Goal: Complete application form: Complete application form

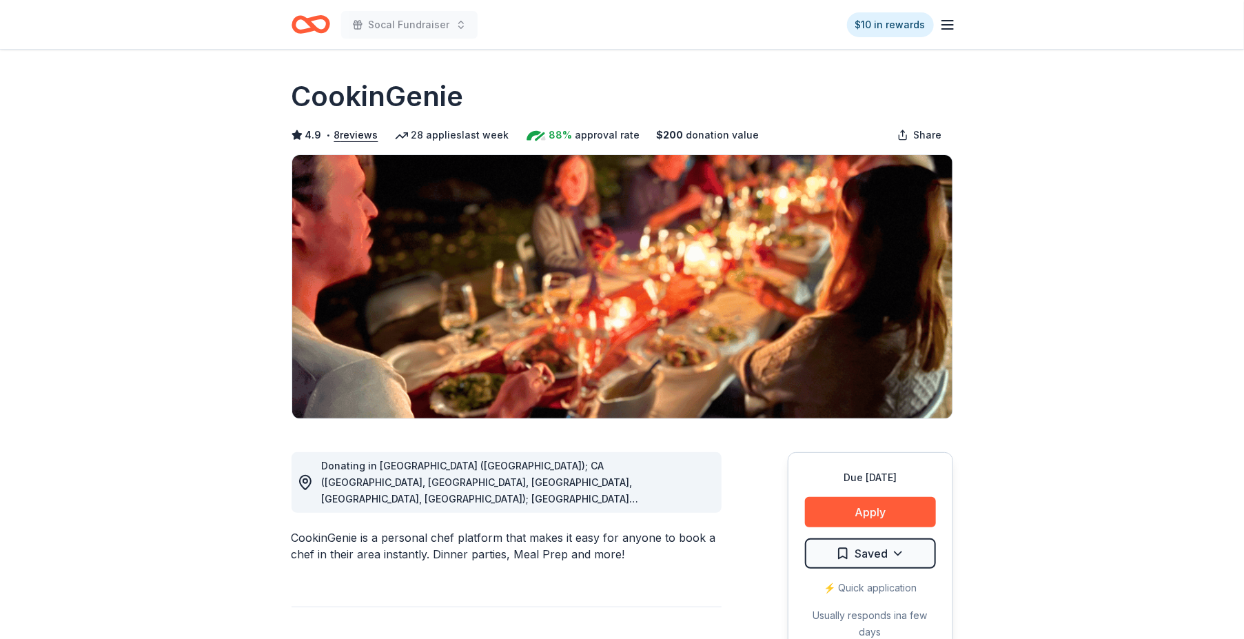
scroll to position [76, 0]
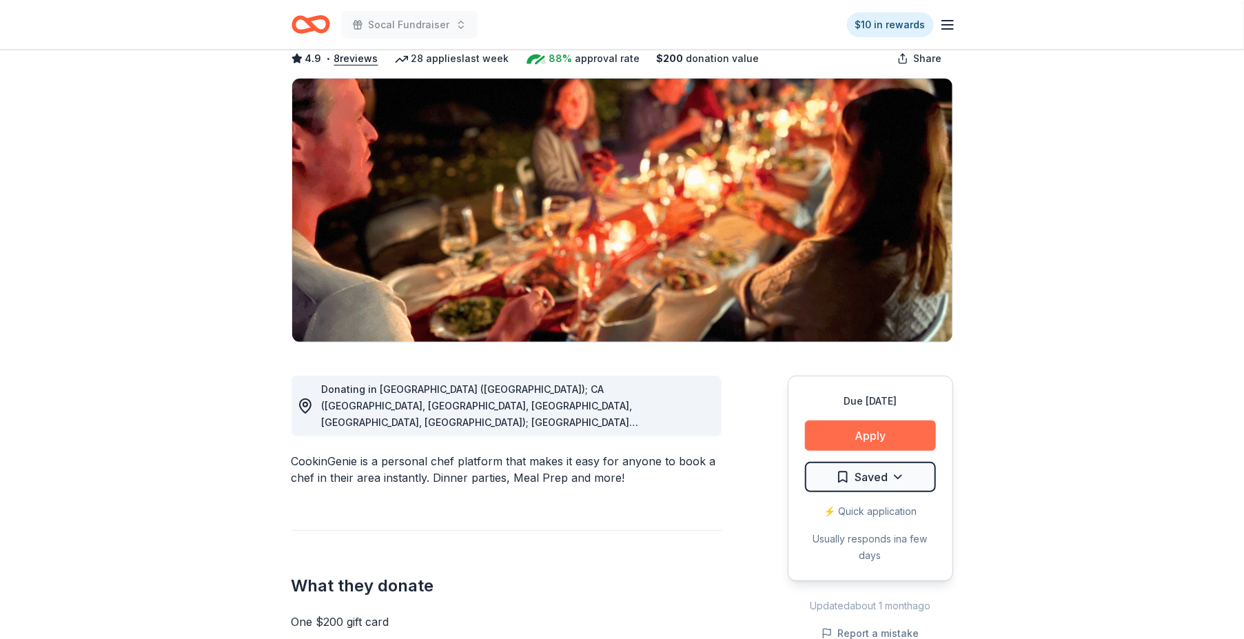
click at [849, 433] on button "Apply" at bounding box center [870, 435] width 131 height 30
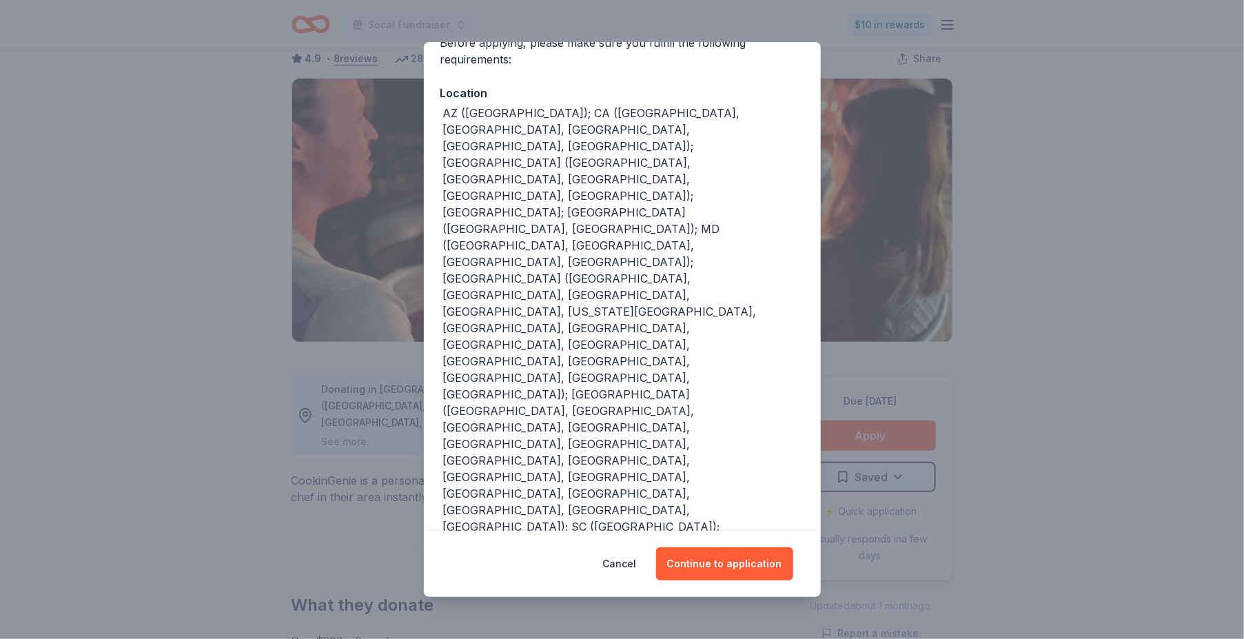
scroll to position [127, 0]
click at [735, 561] on button "Continue to application" at bounding box center [724, 563] width 137 height 33
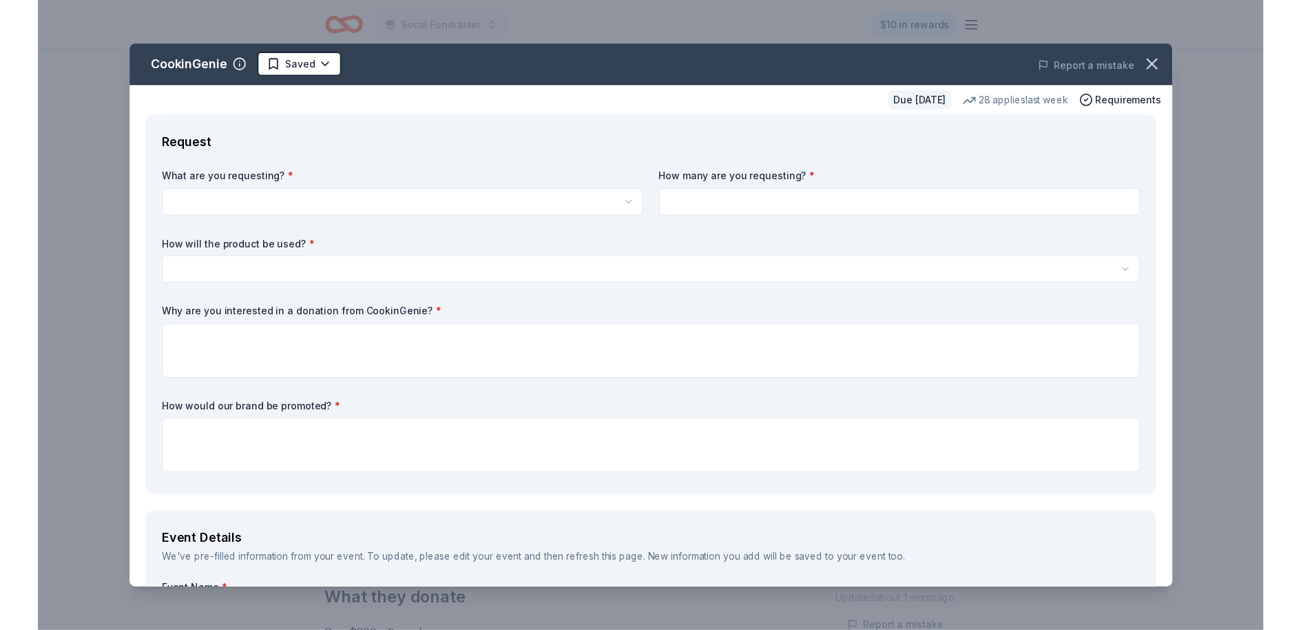
scroll to position [0, 0]
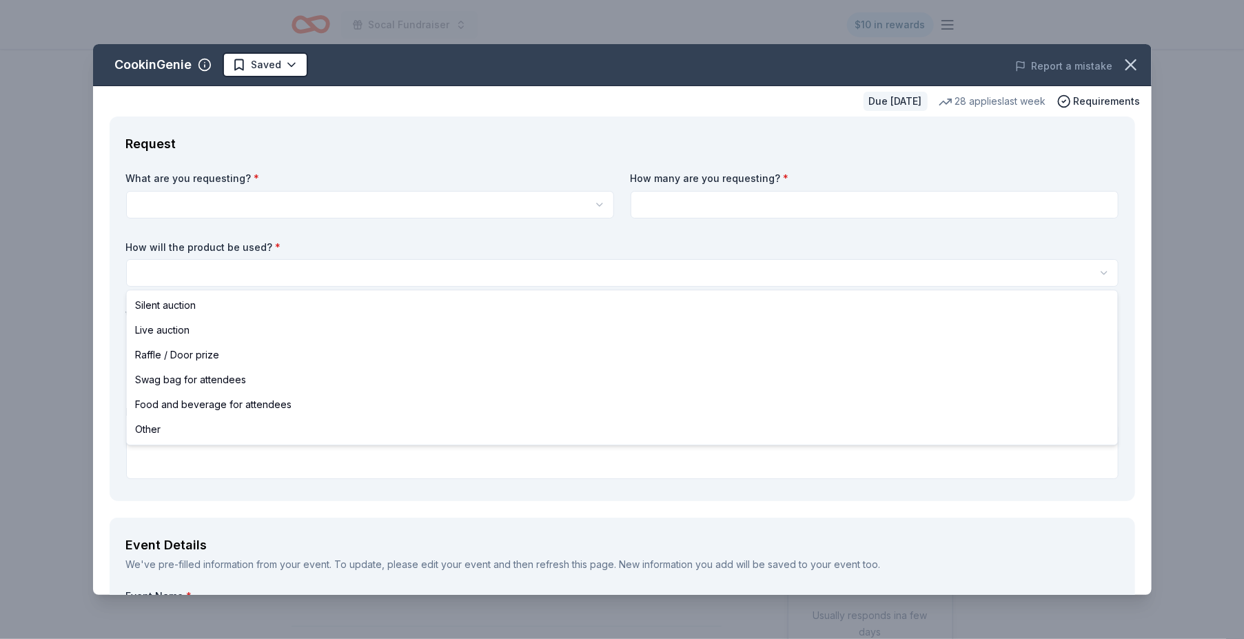
click at [1051, 276] on html "Socal Fundraiser $10 in rewards Due in 93 days Share CookinGenie 4.9 • 8 review…" at bounding box center [622, 319] width 1244 height 639
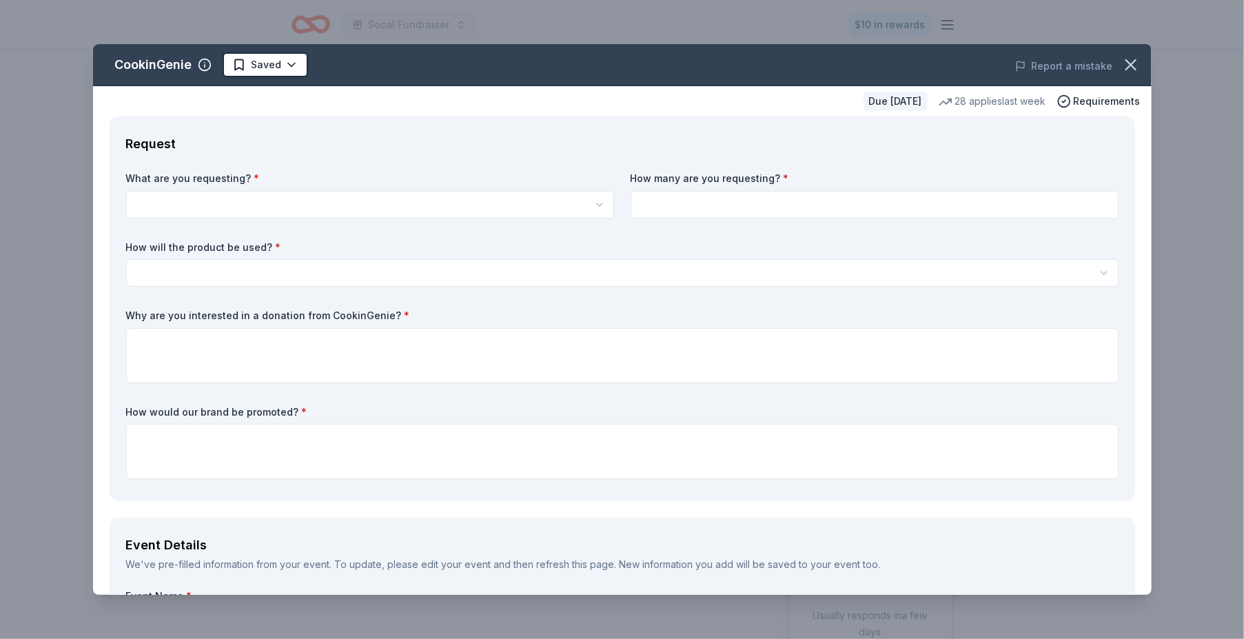
click at [1051, 276] on html "Socal Fundraiser $10 in rewards Due in 93 days Share CookinGenie 4.9 • 8 review…" at bounding box center [622, 319] width 1244 height 639
click at [429, 204] on html "Socal Fundraiser $10 in rewards Due in 93 days Share CookinGenie 4.9 • 8 review…" at bounding box center [622, 319] width 1244 height 639
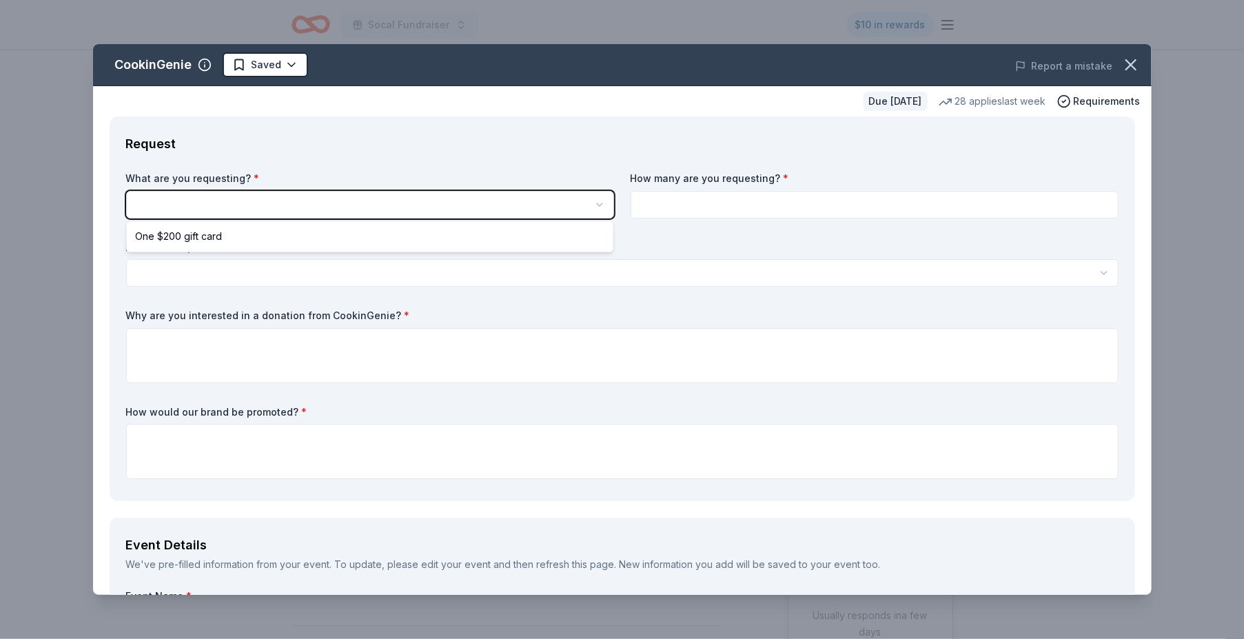
click at [436, 155] on html "Socal Fundraiser $10 in rewards Due in 93 days Share CookinGenie 4.9 • 8 review…" at bounding box center [622, 319] width 1244 height 639
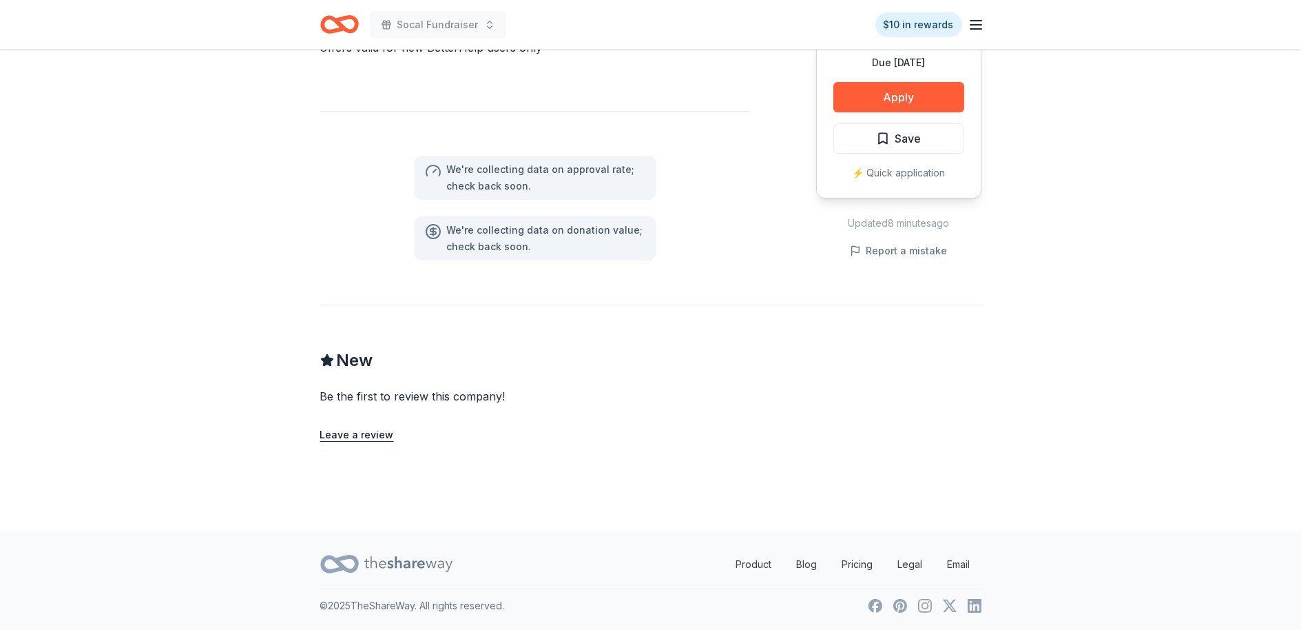
scroll to position [499, 0]
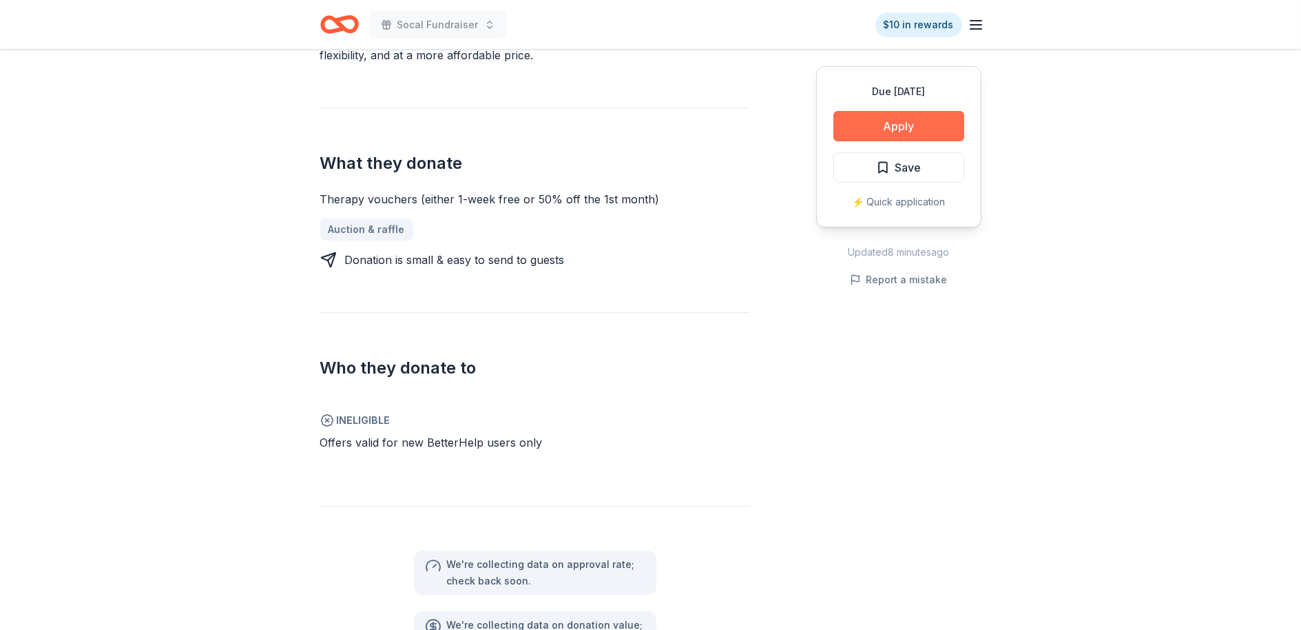
click at [900, 131] on button "Apply" at bounding box center [899, 126] width 131 height 30
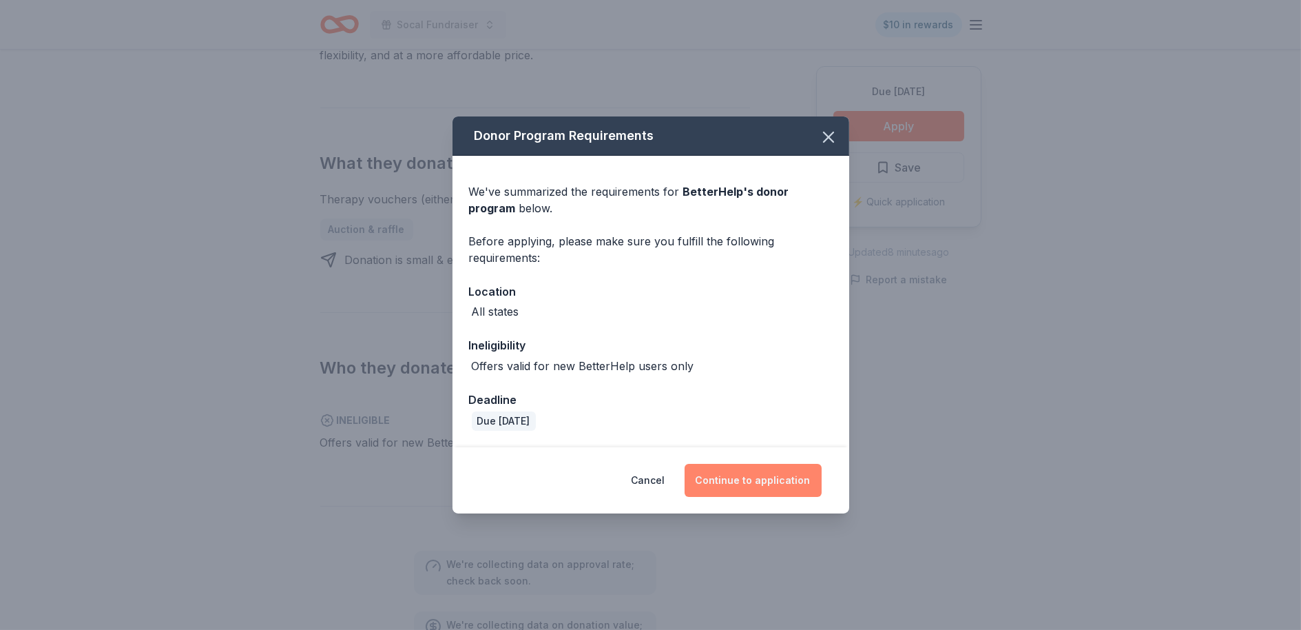
click at [763, 480] on button "Continue to application" at bounding box center [753, 480] width 137 height 33
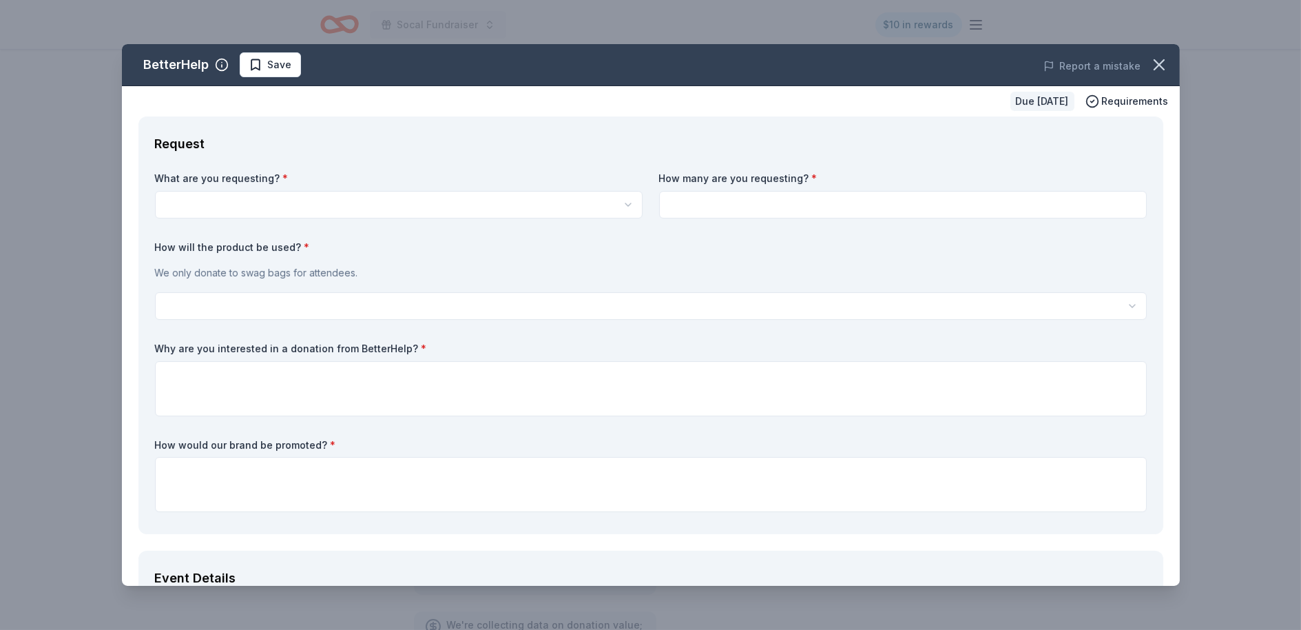
scroll to position [0, 0]
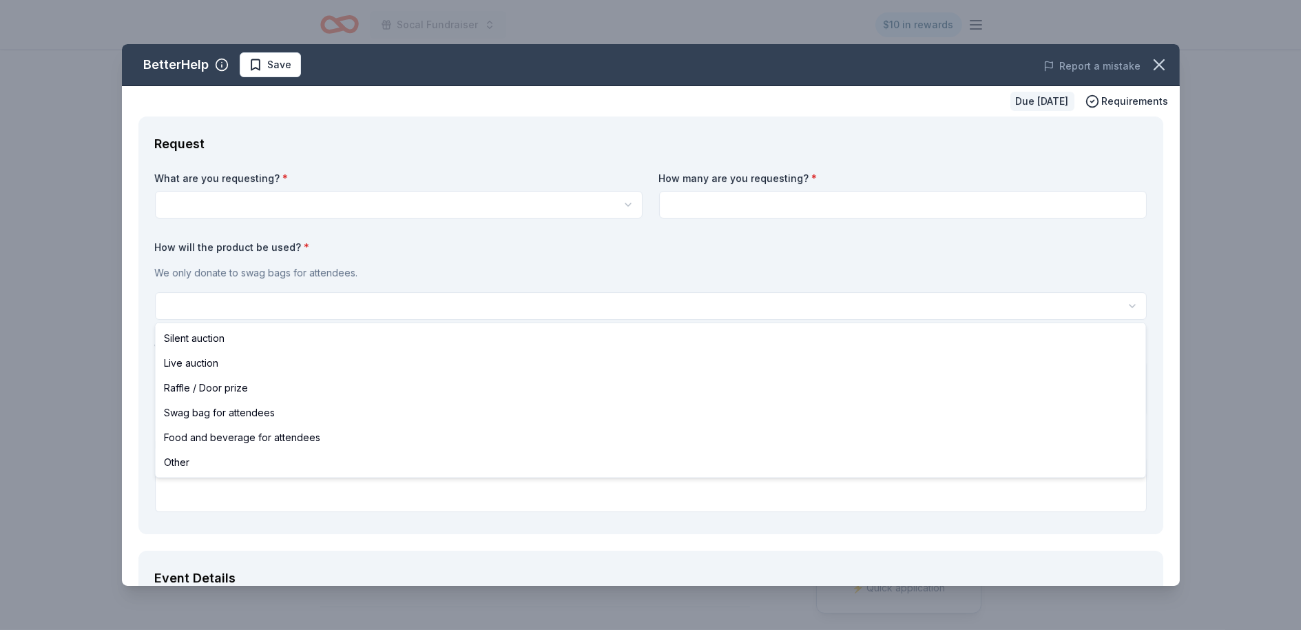
click at [601, 307] on html "Socal Fundraiser $10 in rewards Due in 79 days Share BetterHelp New Share Donat…" at bounding box center [650, 315] width 1301 height 630
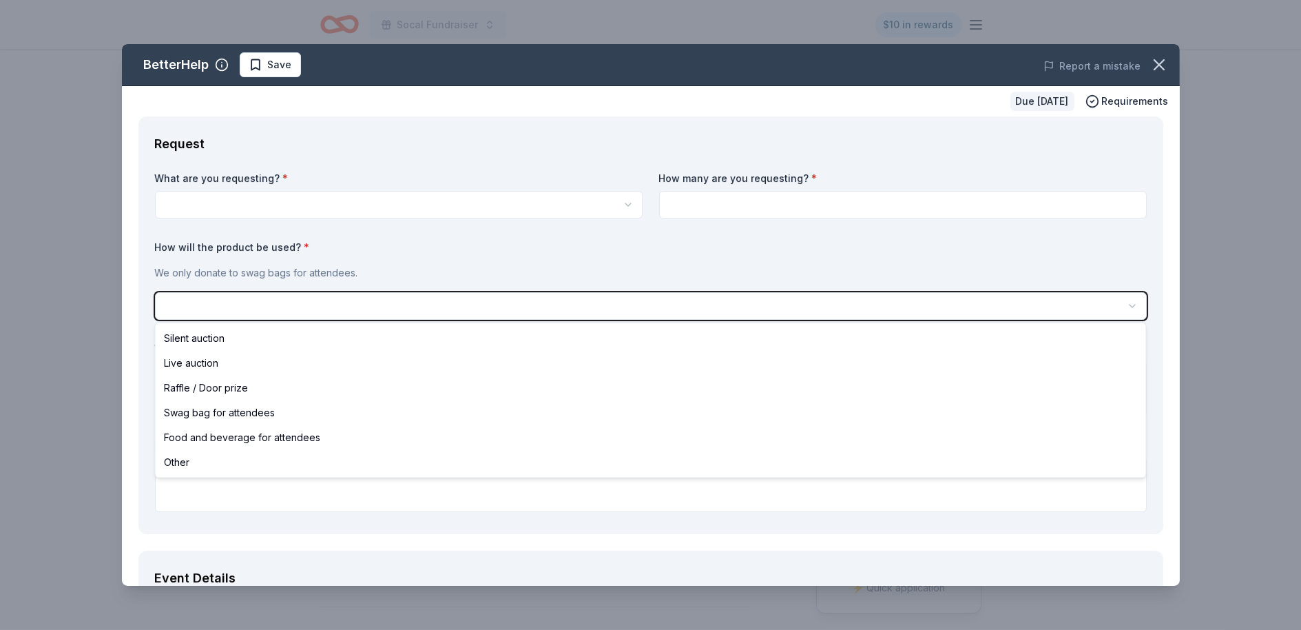
click at [596, 274] on html "Socal Fundraiser $10 in rewards Due in 79 days Share BetterHelp New Share Donat…" at bounding box center [650, 315] width 1301 height 630
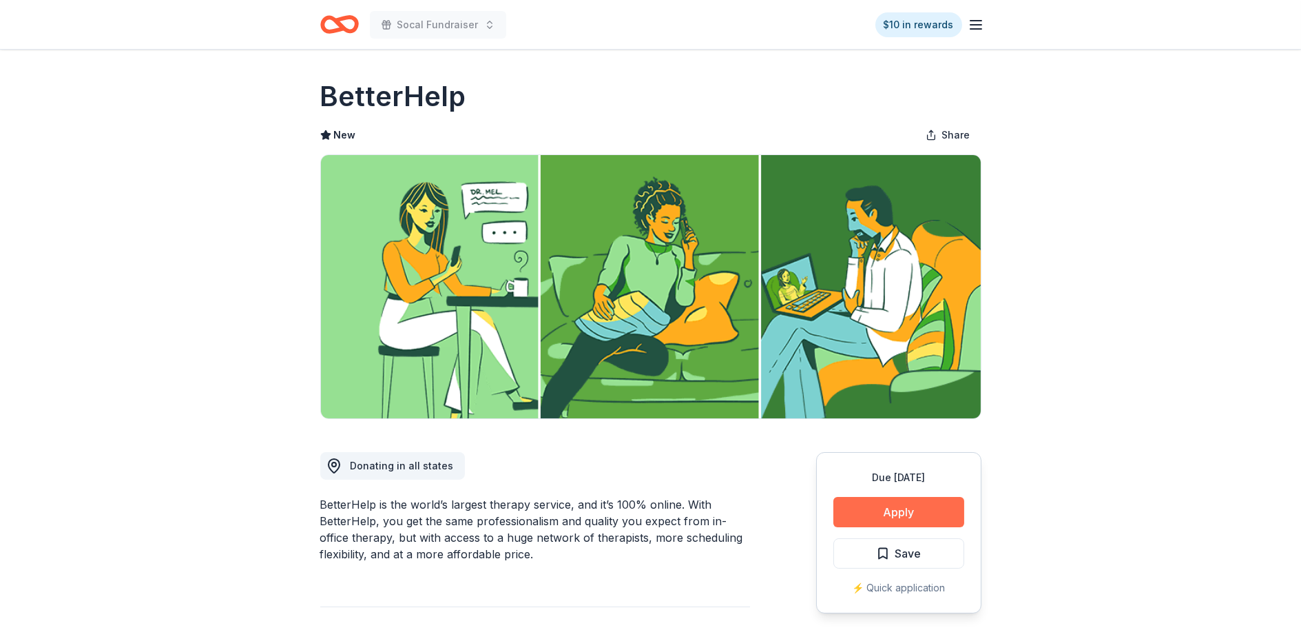
click at [927, 515] on button "Apply" at bounding box center [899, 512] width 131 height 30
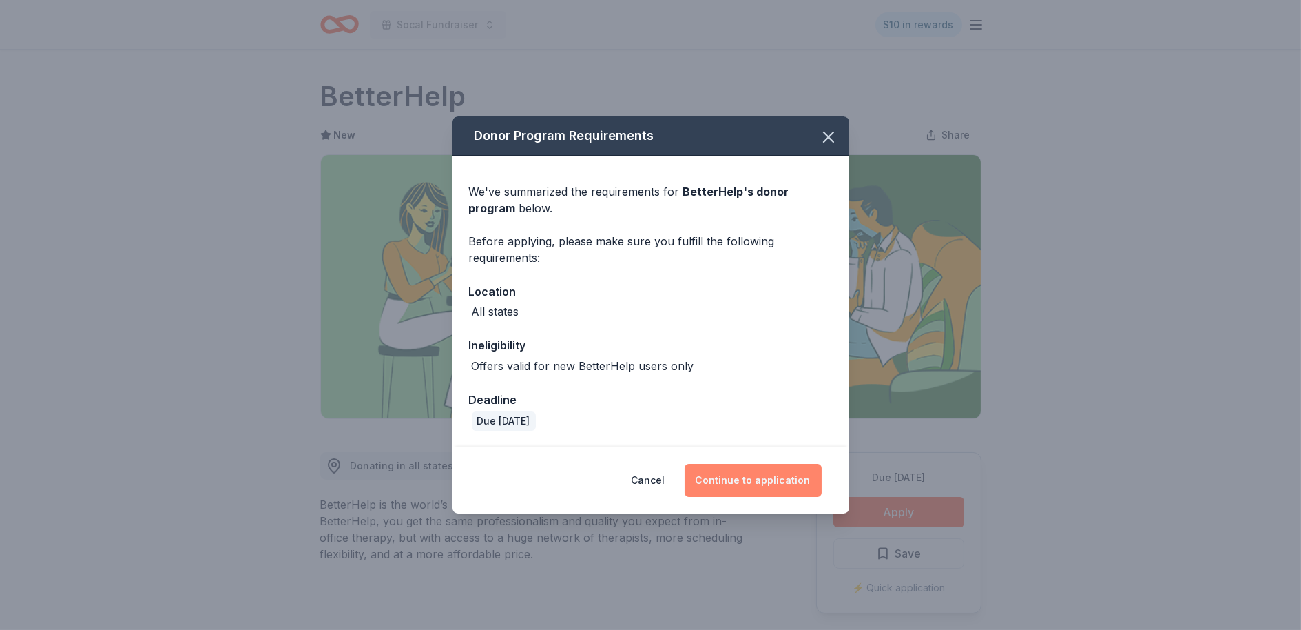
click at [797, 480] on button "Continue to application" at bounding box center [753, 480] width 137 height 33
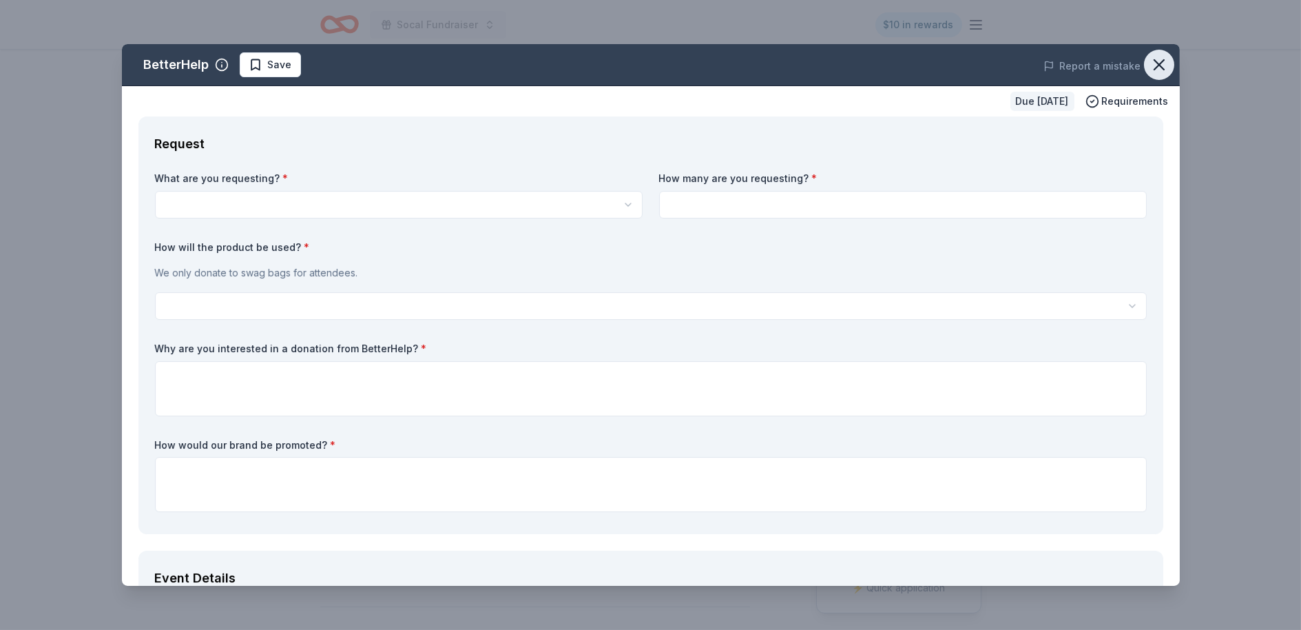
click at [1157, 76] on button "button" at bounding box center [1159, 65] width 30 height 30
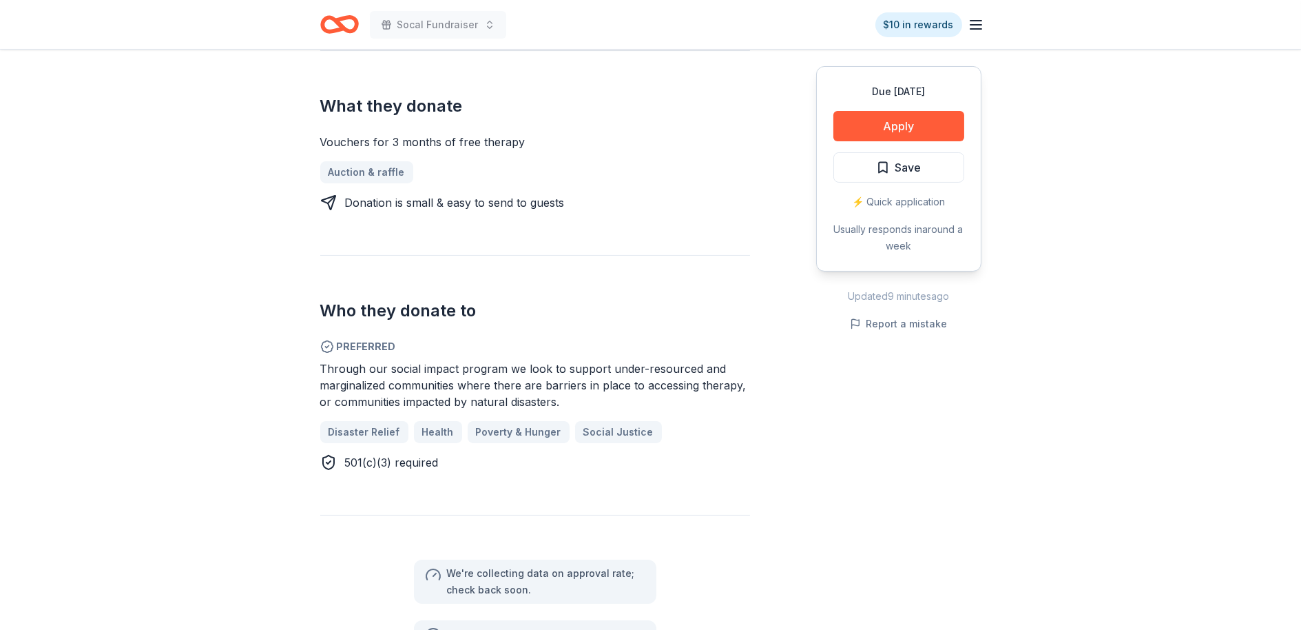
scroll to position [792, 0]
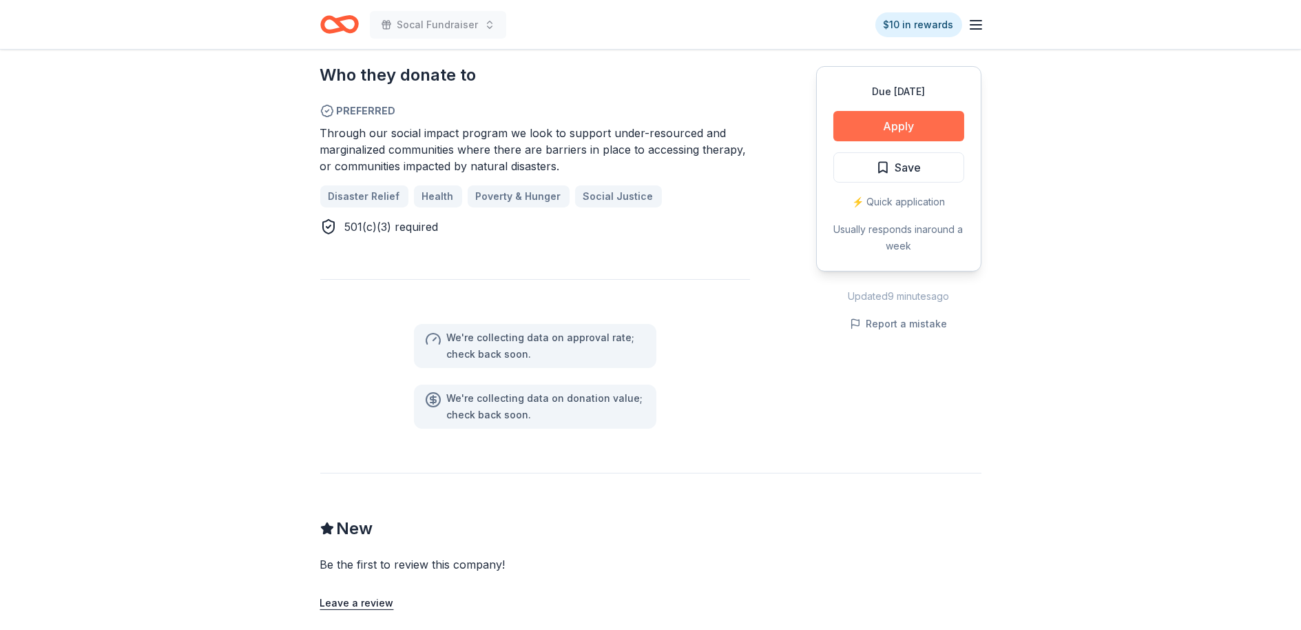
click at [883, 130] on button "Apply" at bounding box center [899, 126] width 131 height 30
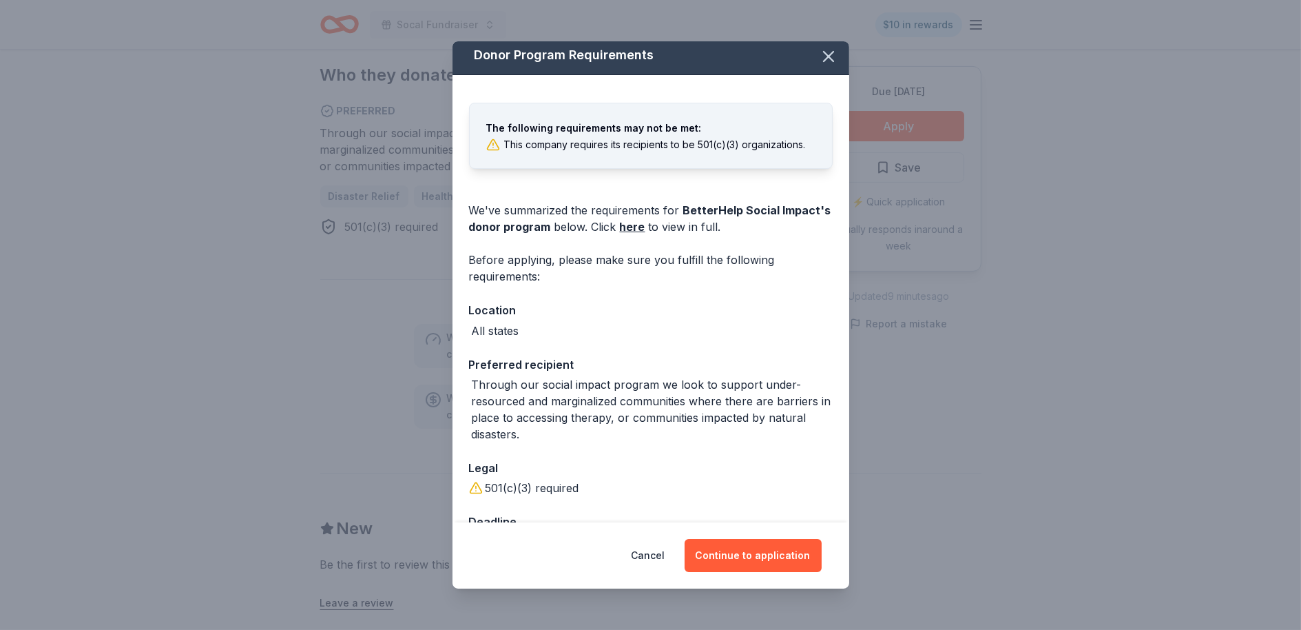
scroll to position [0, 0]
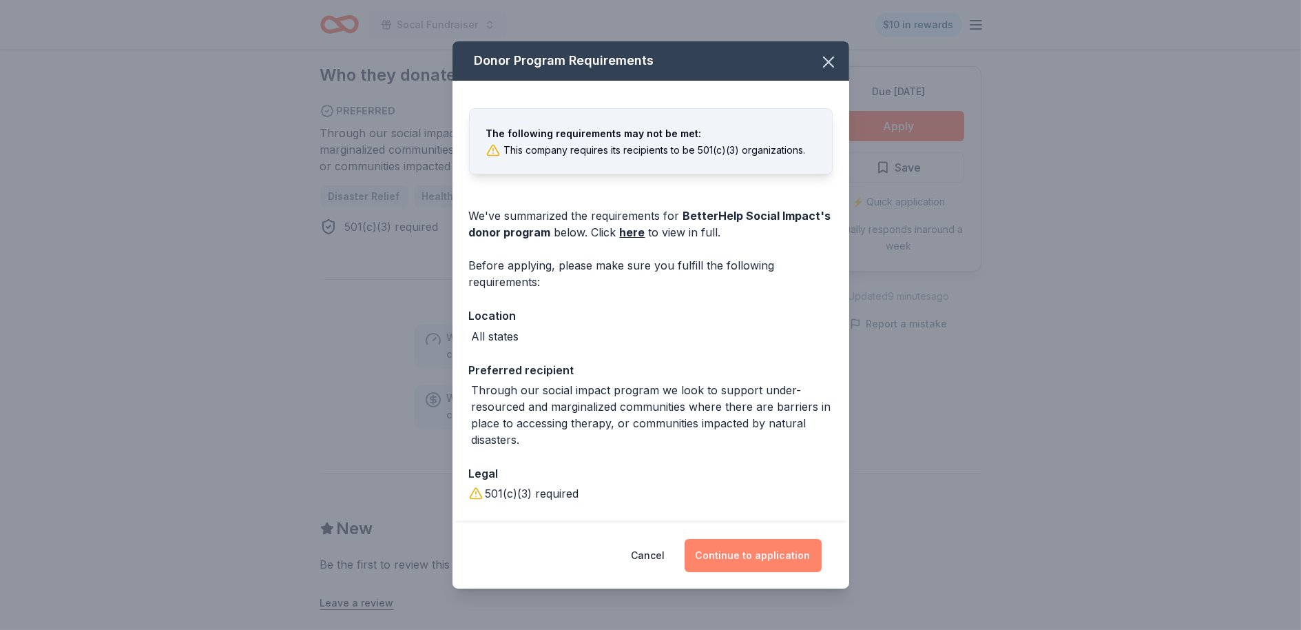
click at [761, 542] on button "Continue to application" at bounding box center [753, 555] width 137 height 33
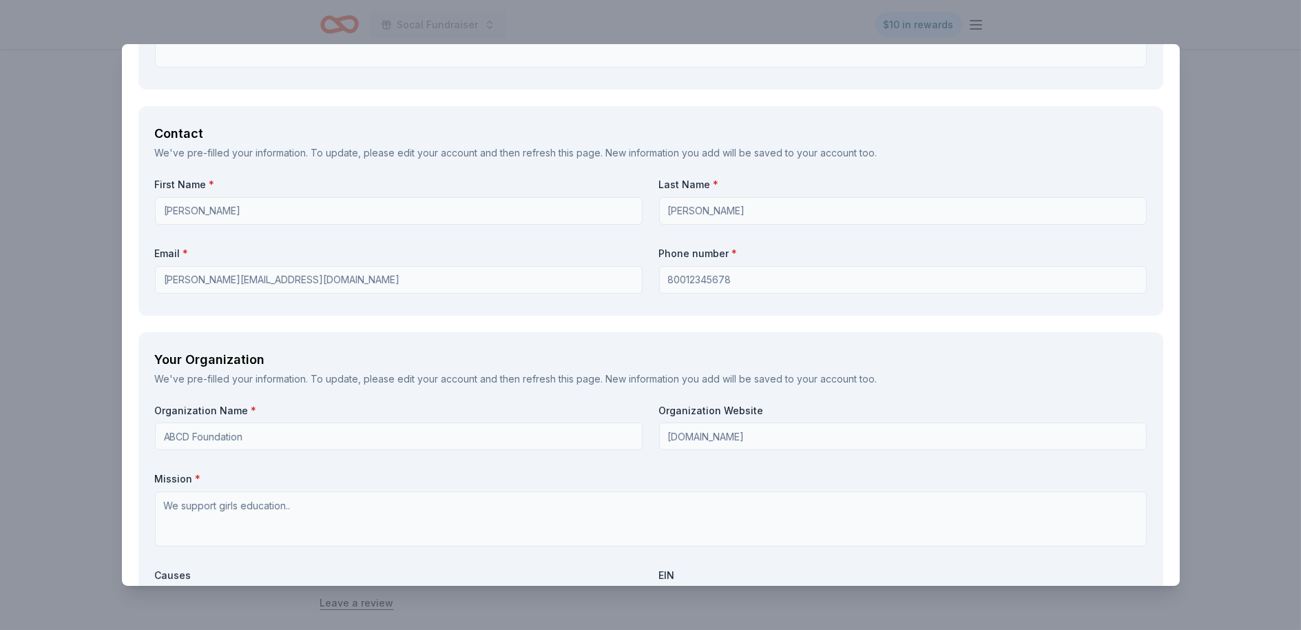
scroll to position [989, 0]
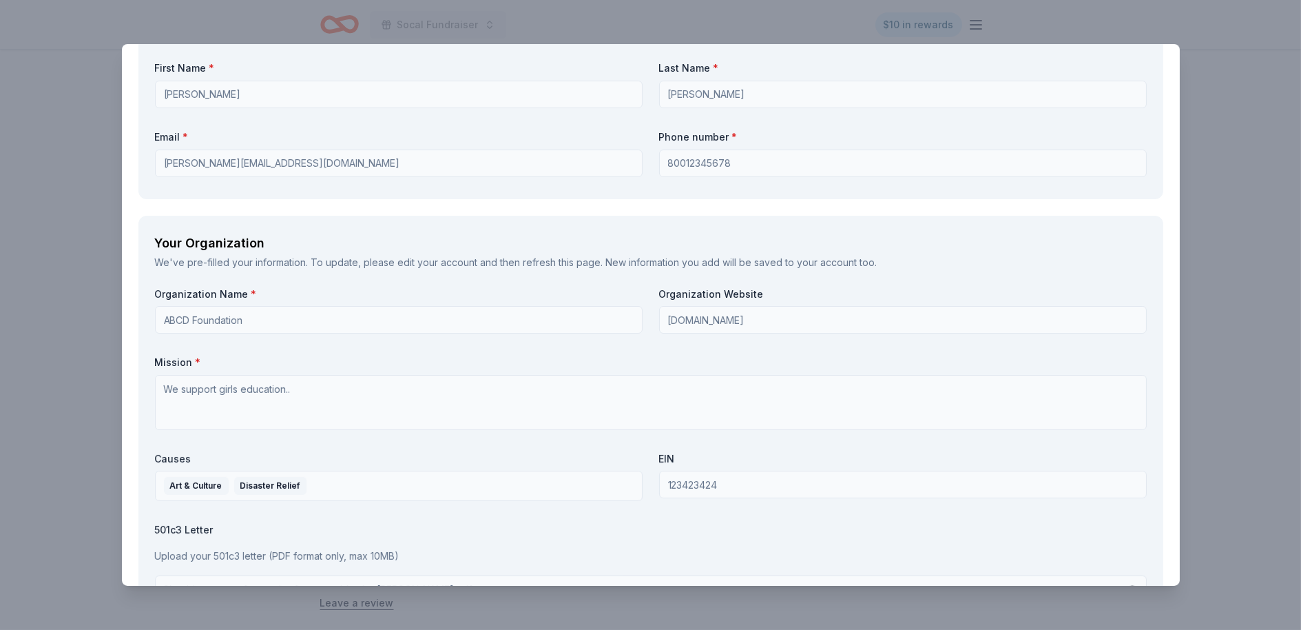
click at [1202, 59] on div "BetterHelp Social Impact Save Report a mistake Due [DATE] Requirements Request …" at bounding box center [650, 315] width 1301 height 630
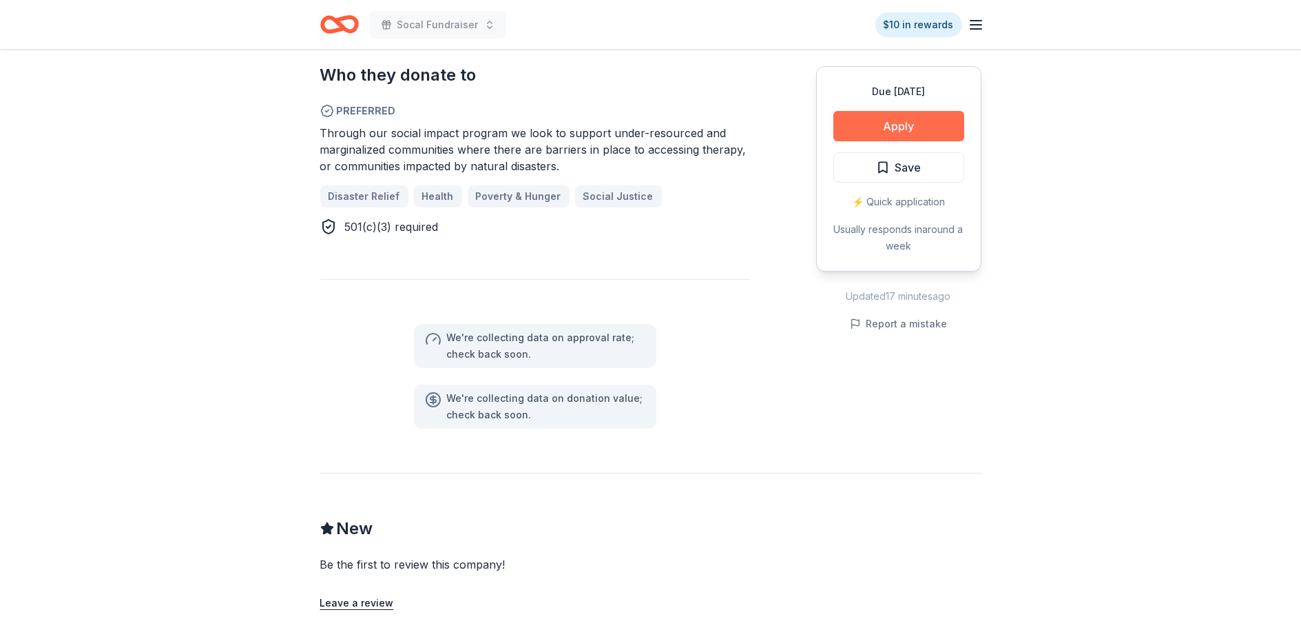
click at [850, 128] on button "Apply" at bounding box center [899, 126] width 131 height 30
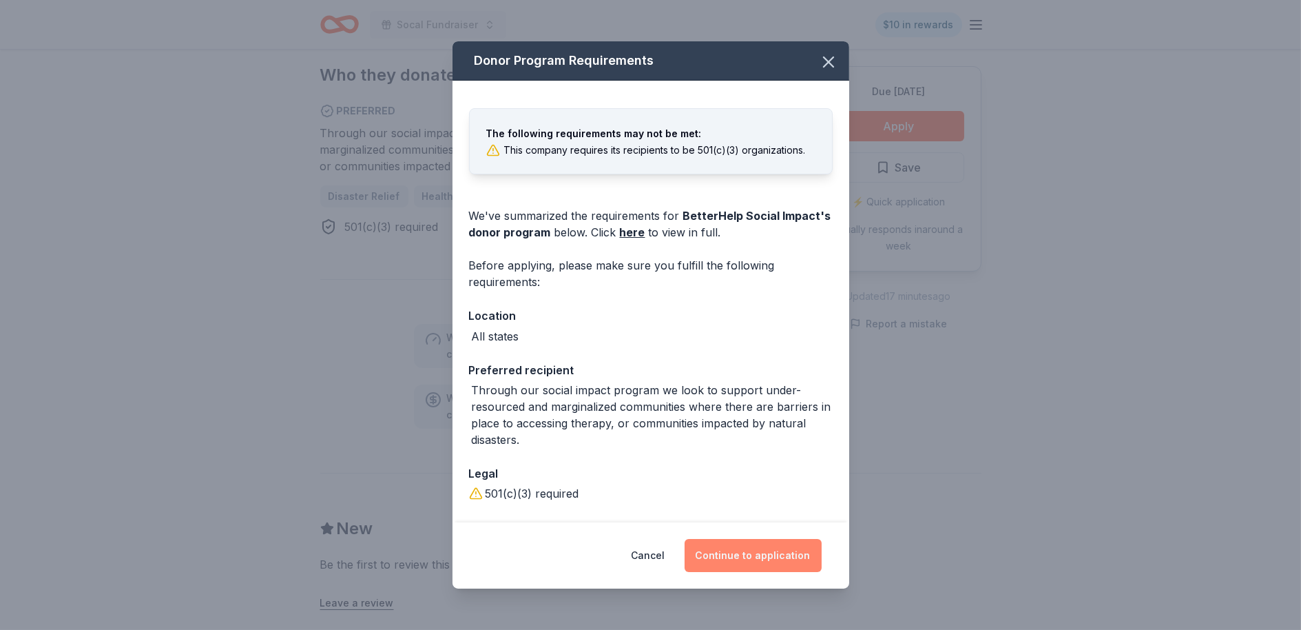
click at [750, 555] on button "Continue to application" at bounding box center [753, 555] width 137 height 33
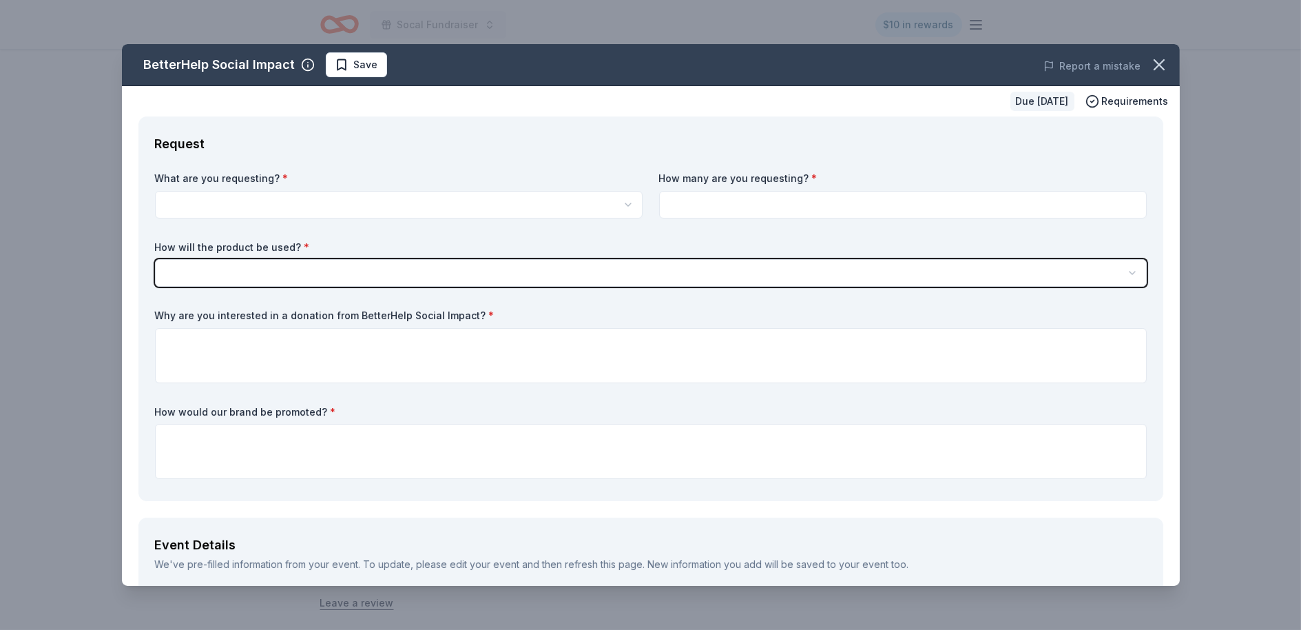
scroll to position [0, 0]
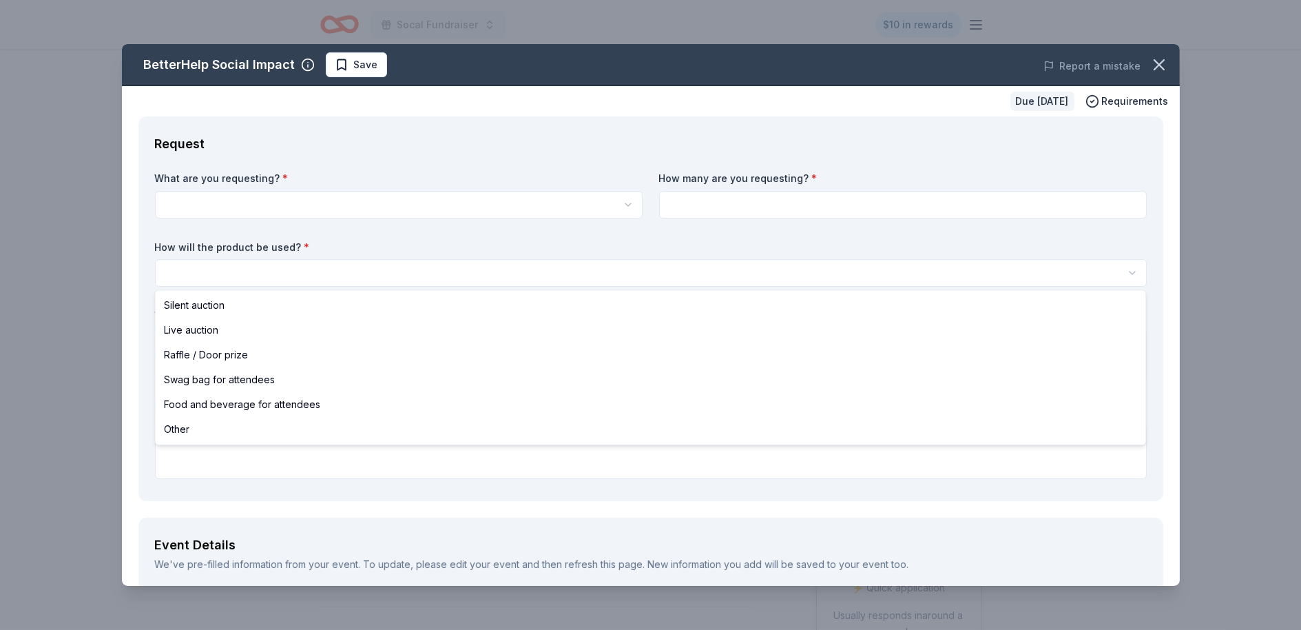
click at [477, 269] on html "Socal Fundraiser $10 in rewards Due [DATE] Share BetterHelp Social Impact New S…" at bounding box center [650, 315] width 1301 height 630
